Goal: Information Seeking & Learning: Learn about a topic

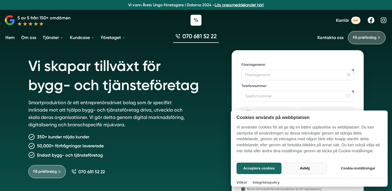
click at [312, 168] on button "Avböj" at bounding box center [304, 167] width 43 height 11
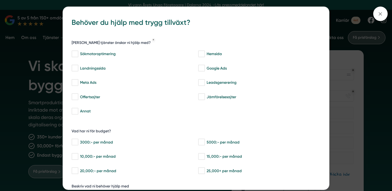
click at [350, 60] on div "bbc9b822-b2c6-488a-ab3e-9a2d59e49c7c Behöver du hjälp med trygg tillväxt? Vilka…" at bounding box center [196, 95] width 392 height 191
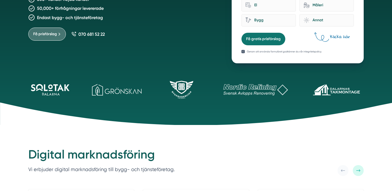
scroll to position [138, 0]
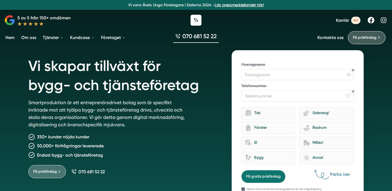
scroll to position [0, 0]
click at [345, 20] on span "Karriär" at bounding box center [342, 20] width 13 height 5
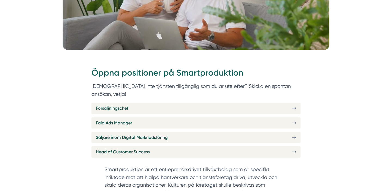
scroll to position [156, 0]
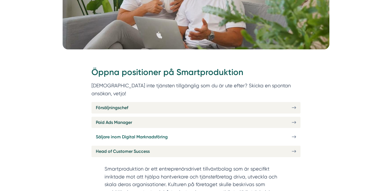
click at [109, 133] on span "Säljare inom Digital Marknadsföring" at bounding box center [132, 136] width 72 height 7
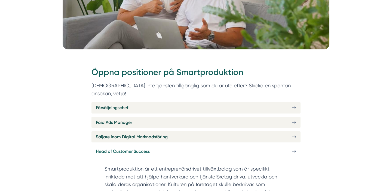
click at [122, 148] on span "Head of Customer Success" at bounding box center [123, 151] width 54 height 7
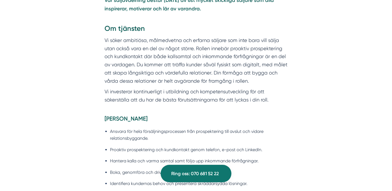
scroll to position [370, 0]
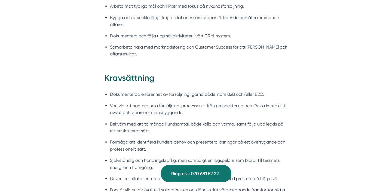
scroll to position [596, 0]
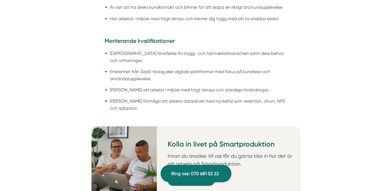
scroll to position [611, 0]
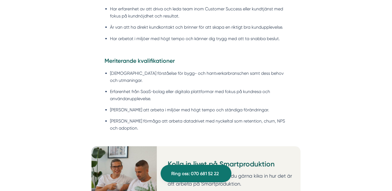
scroll to position [603, 0]
